Goal: Find contact information: Find contact information

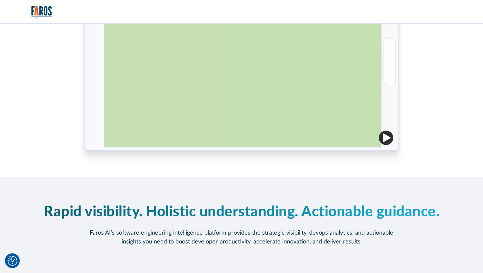
scroll to position [375, 0]
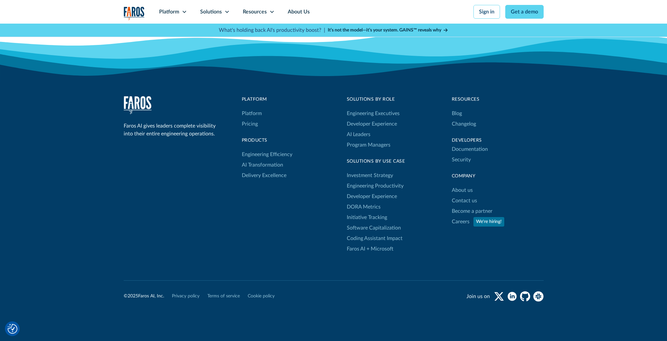
scroll to position [2112, 0]
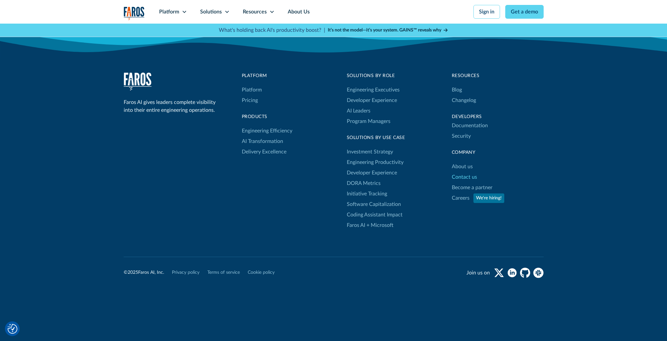
click at [466, 178] on link "Contact us" at bounding box center [464, 177] width 25 height 11
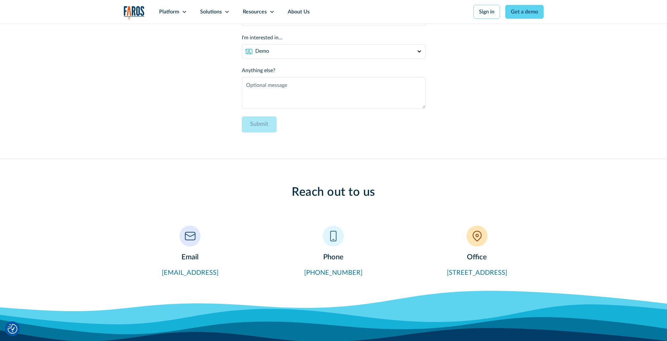
scroll to position [137, 0]
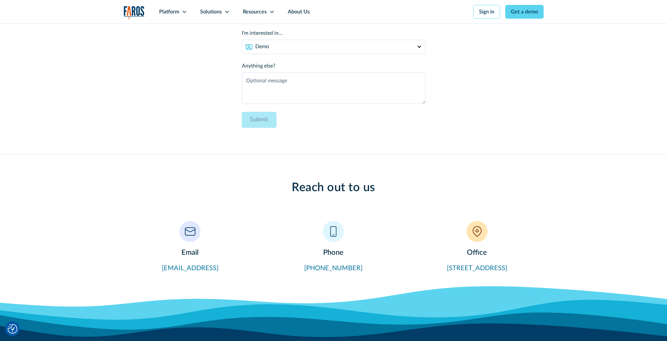
drag, startPoint x: 357, startPoint y: 269, endPoint x: 596, endPoint y: 0, distance: 359.5
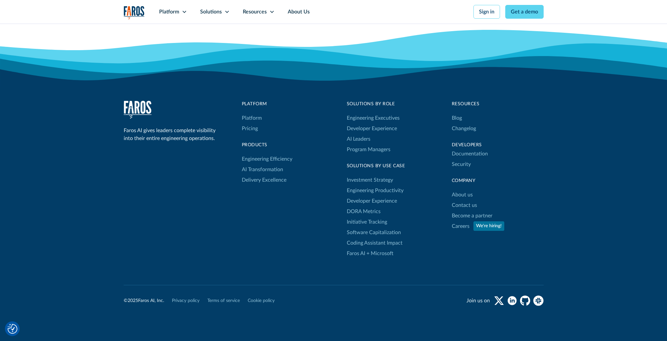
scroll to position [422, 0]
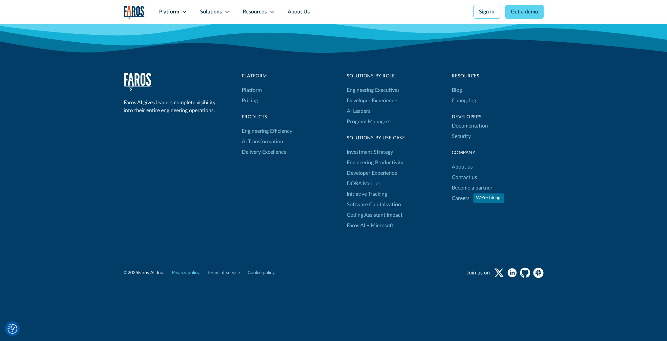
click at [187, 273] on link "Privacy policy" at bounding box center [186, 273] width 28 height 7
